Goal: Transaction & Acquisition: Purchase product/service

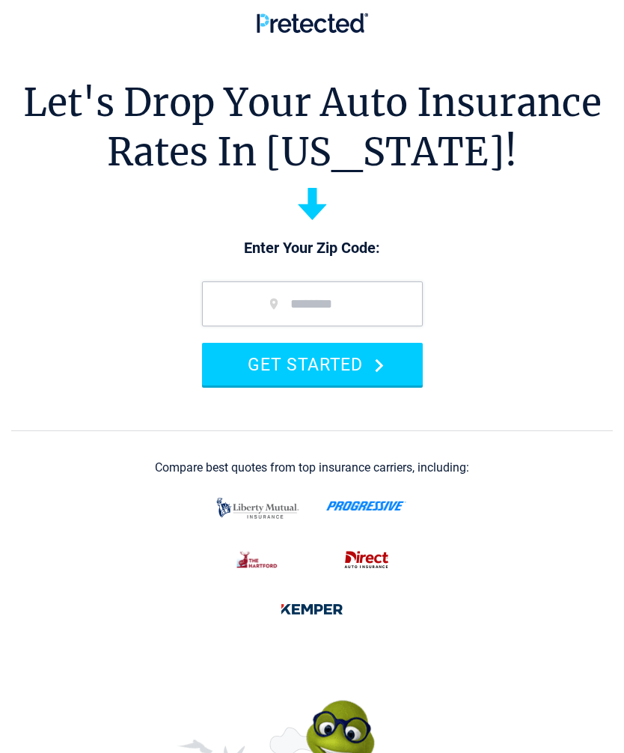
click at [267, 307] on input "zip code" at bounding box center [312, 304] width 221 height 45
type input "*****"
click at [342, 363] on button "GET STARTED" at bounding box center [312, 364] width 221 height 43
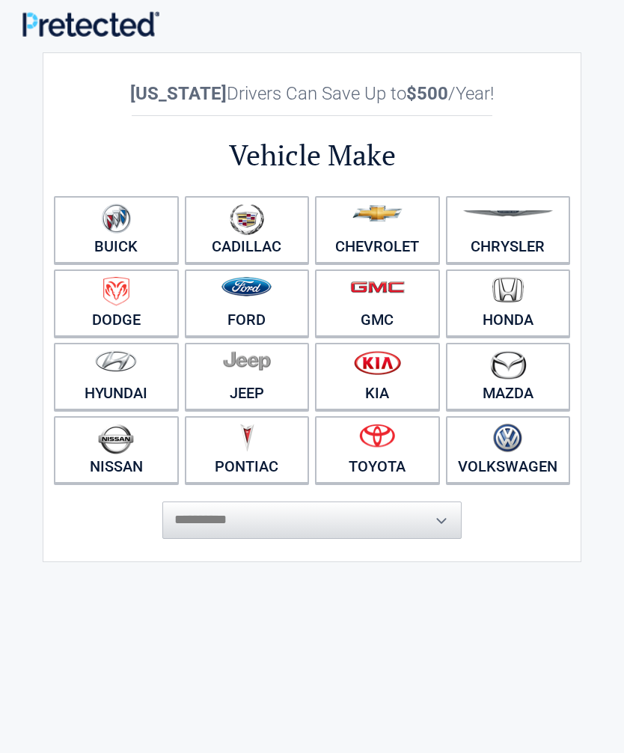
click at [266, 296] on img at bounding box center [247, 286] width 50 height 19
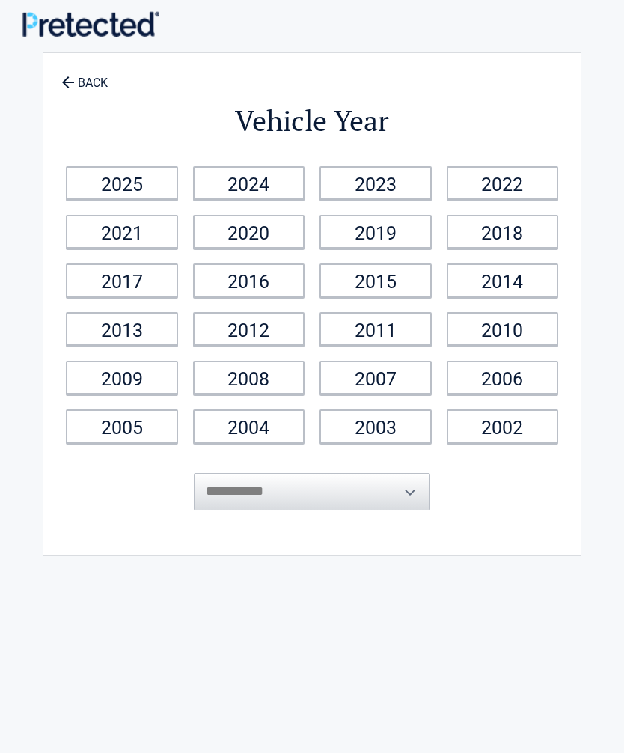
click at [133, 281] on link "2017" at bounding box center [122, 281] width 112 height 34
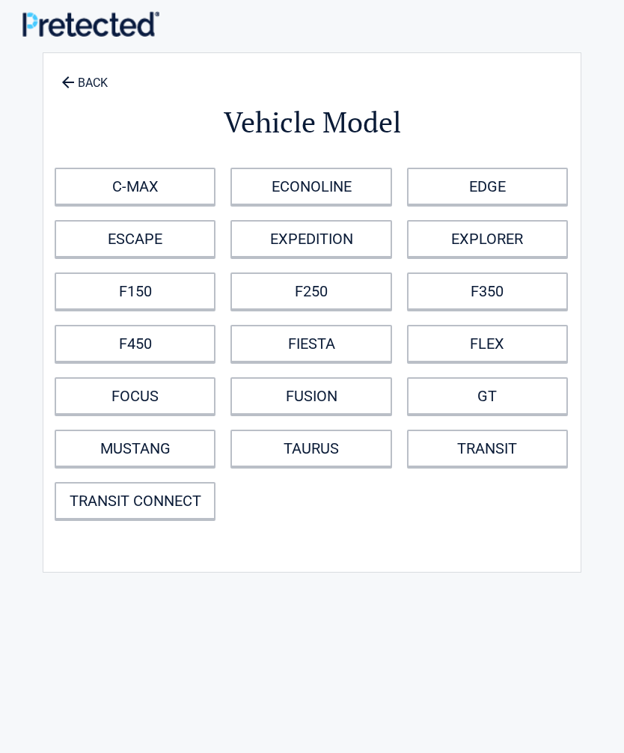
click at [497, 297] on link "F350" at bounding box center [487, 291] width 161 height 37
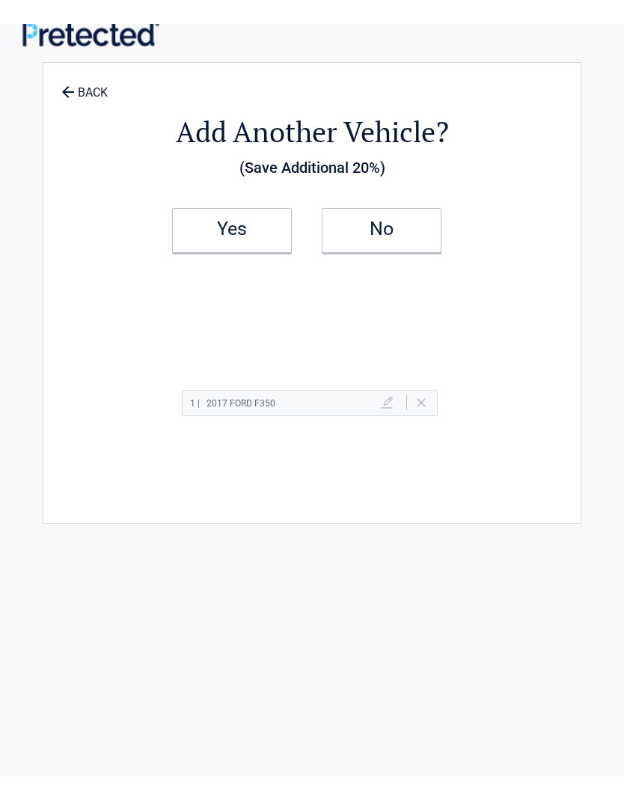
scroll to position [15, 0]
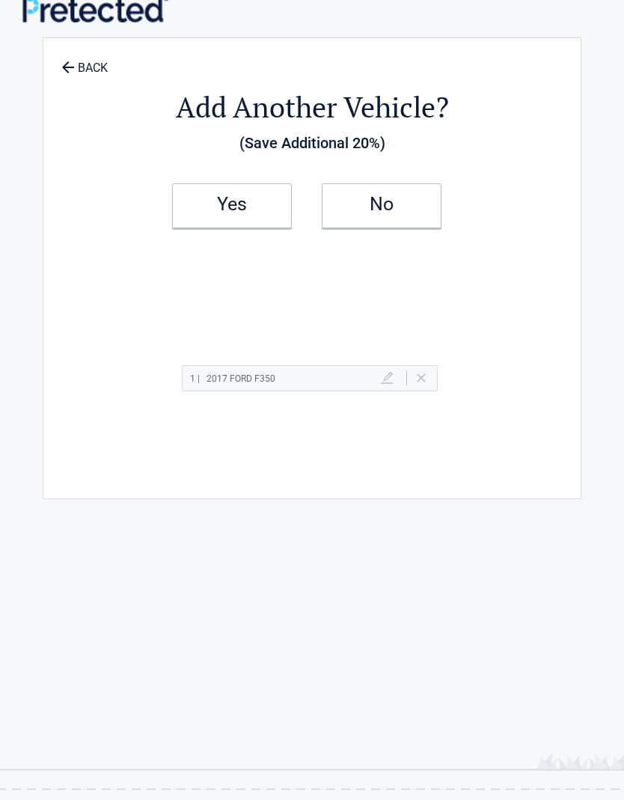
click at [224, 201] on h2 "Yes" at bounding box center [232, 204] width 88 height 10
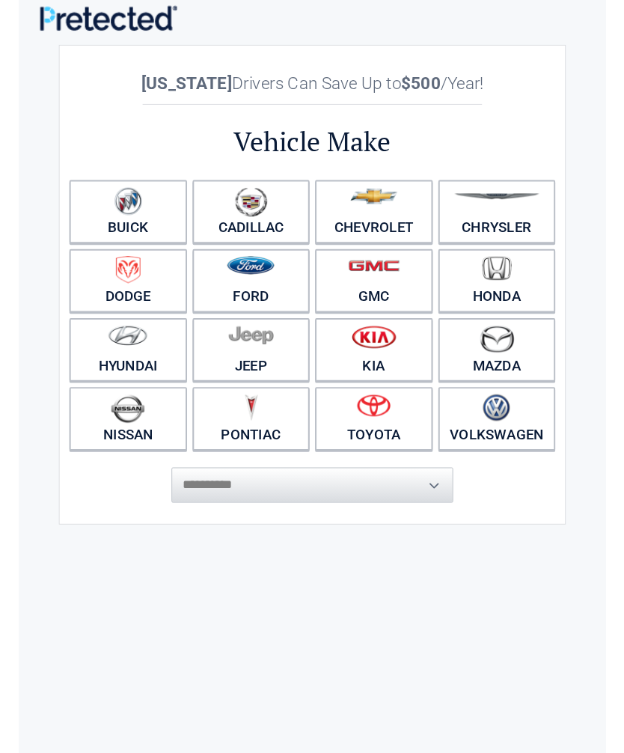
scroll to position [0, 0]
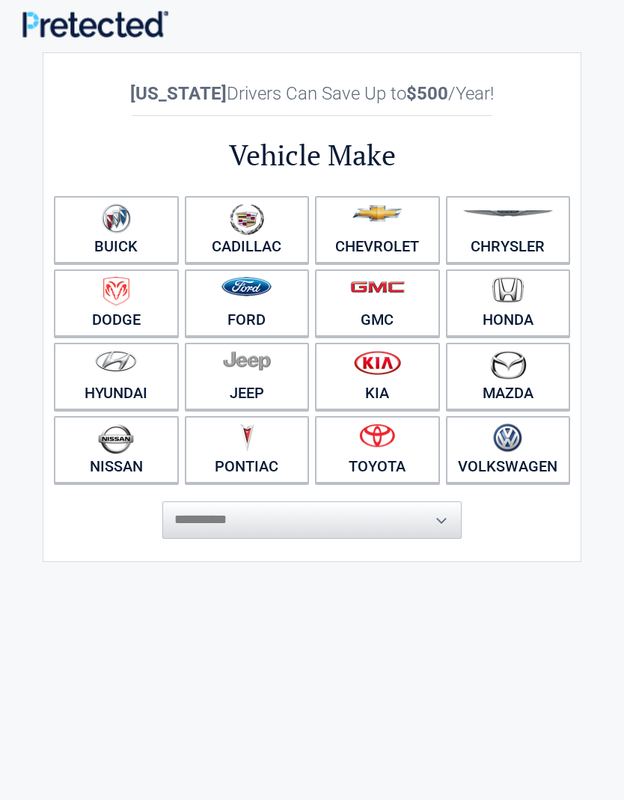
click at [252, 296] on img at bounding box center [247, 286] width 50 height 19
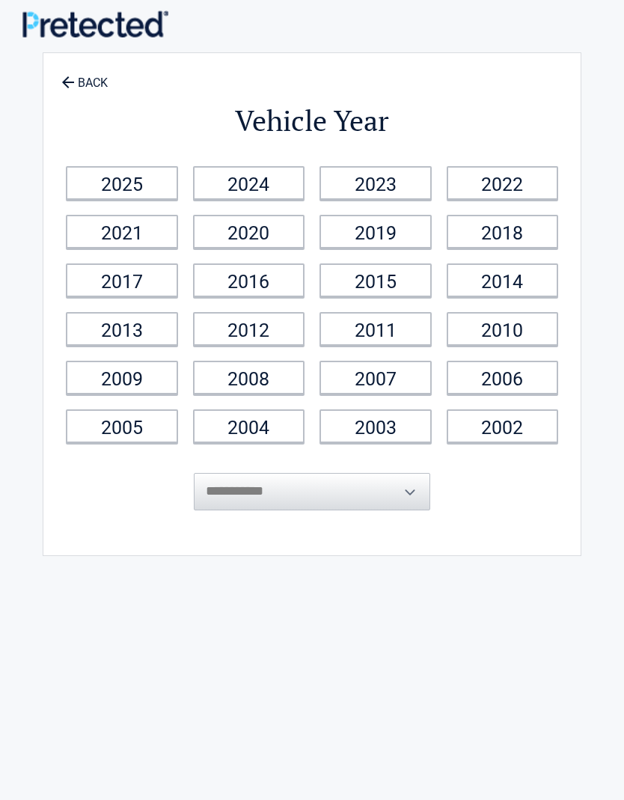
click at [270, 234] on link "2020" at bounding box center [249, 232] width 112 height 34
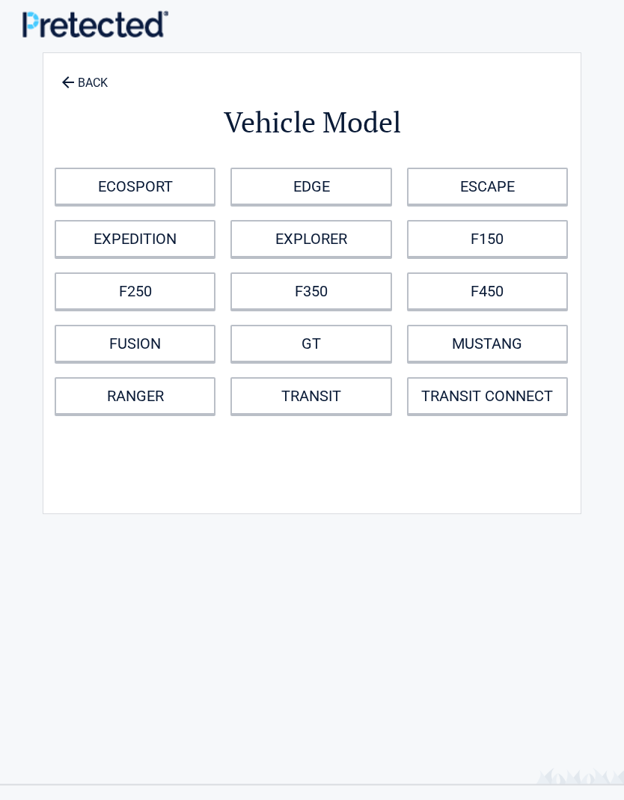
click at [159, 188] on link "ECOSPORT" at bounding box center [135, 186] width 161 height 37
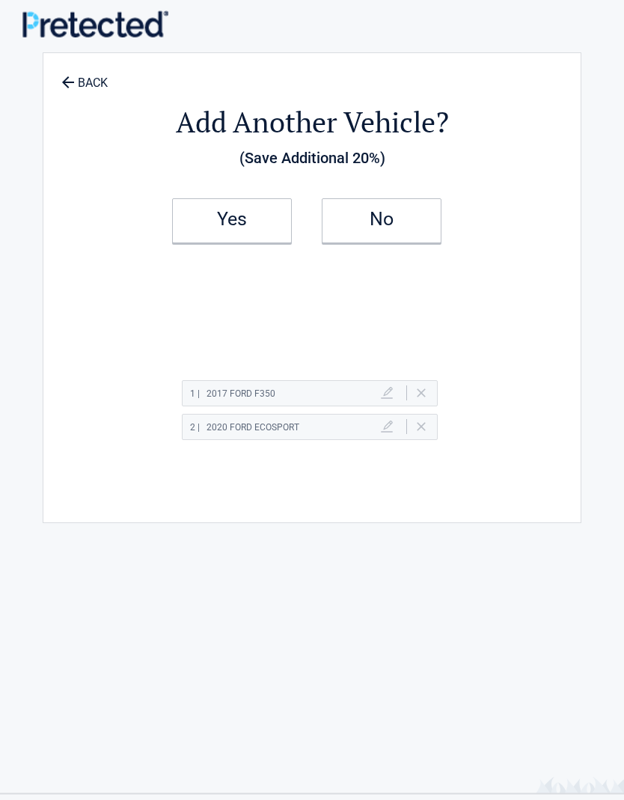
click at [388, 225] on h2 "No" at bounding box center [382, 219] width 88 height 10
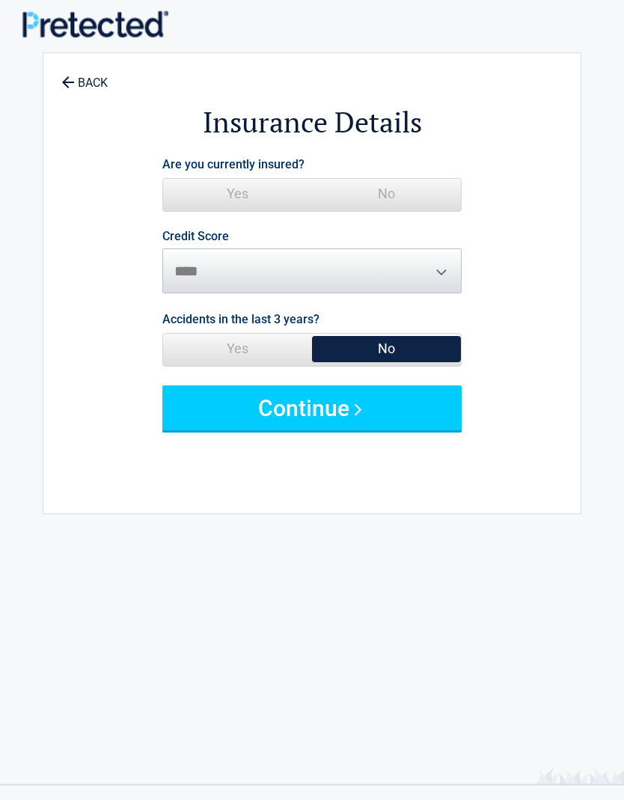
click at [236, 195] on span "Yes" at bounding box center [237, 194] width 149 height 30
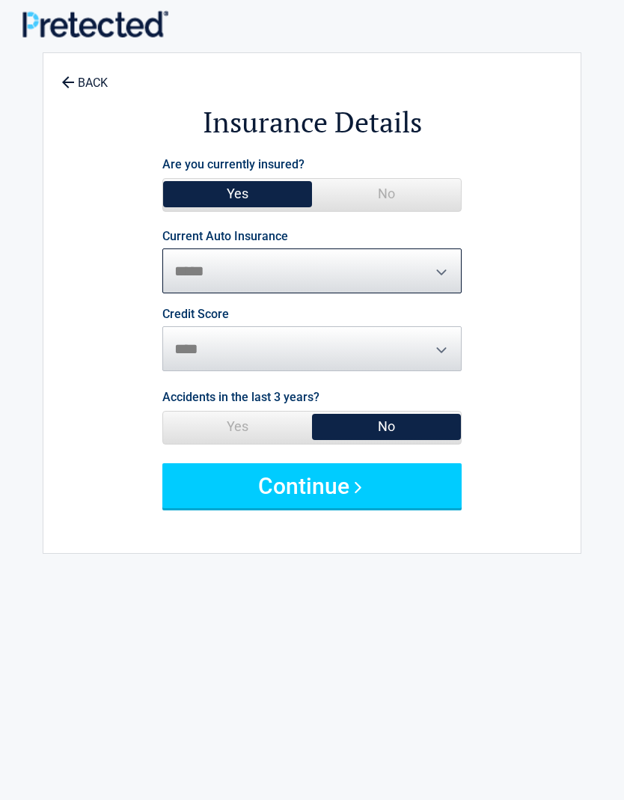
click at [451, 275] on select "**********" at bounding box center [311, 271] width 299 height 45
select select "**********"
click at [383, 499] on button "Continue" at bounding box center [311, 485] width 299 height 45
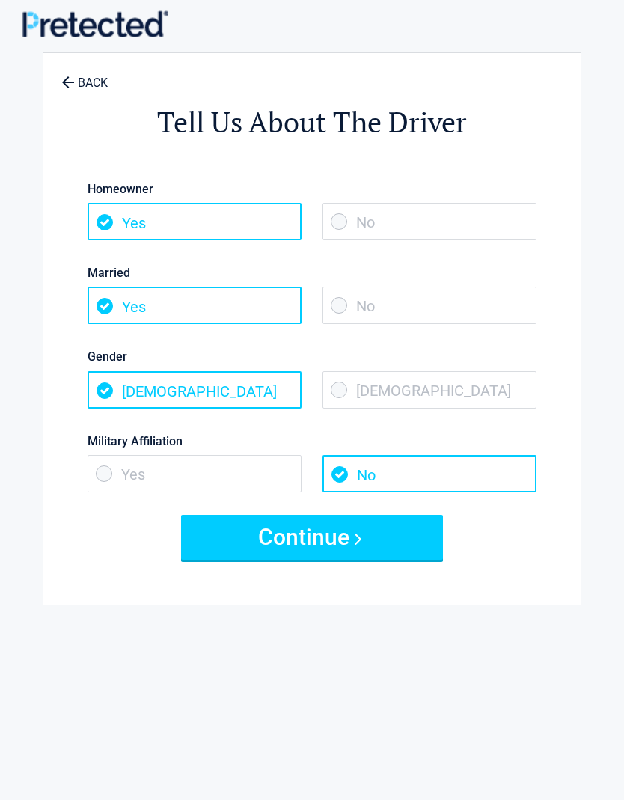
click at [370, 537] on button "Continue" at bounding box center [312, 537] width 262 height 45
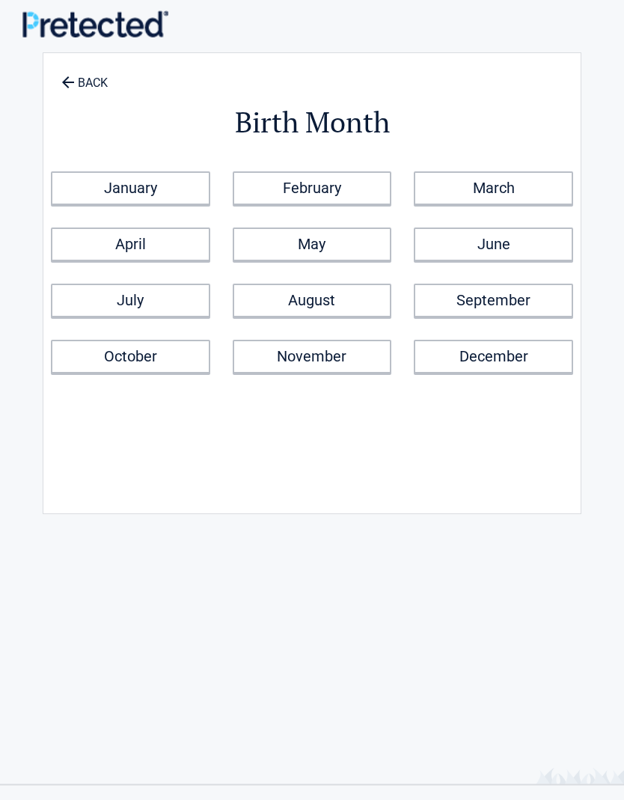
click at [340, 303] on link "August" at bounding box center [312, 301] width 159 height 34
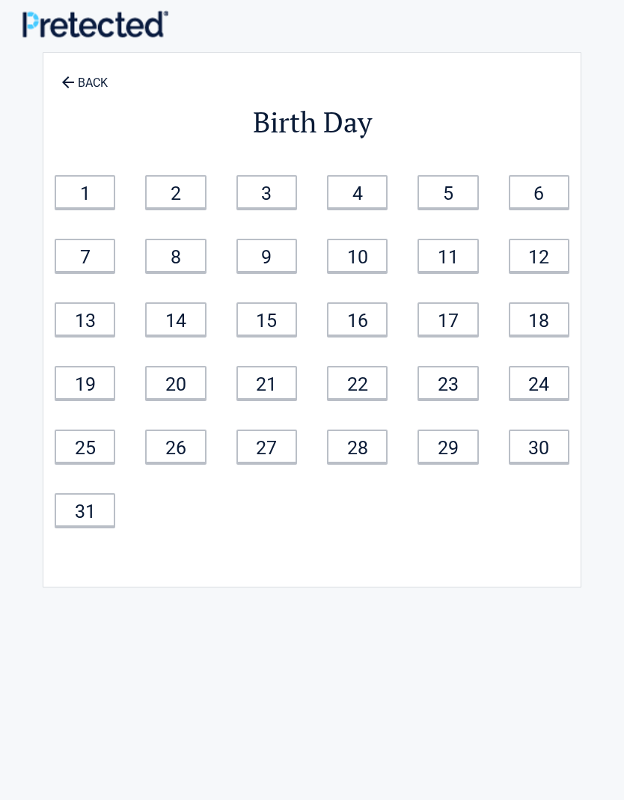
click at [79, 451] on link "25" at bounding box center [85, 447] width 61 height 34
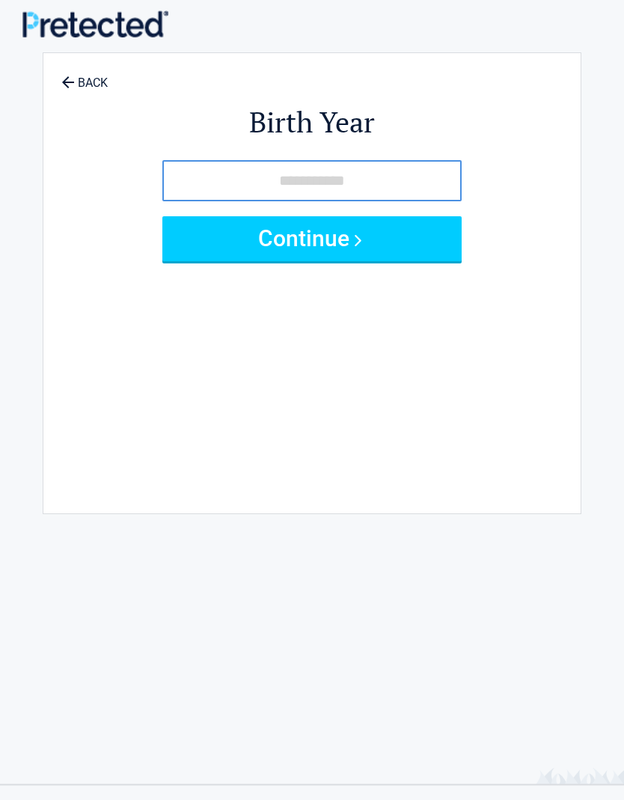
click at [247, 178] on input "tel" at bounding box center [311, 180] width 299 height 41
type input "****"
click at [360, 247] on button "Continue" at bounding box center [311, 238] width 299 height 45
